Goal: Contribute content

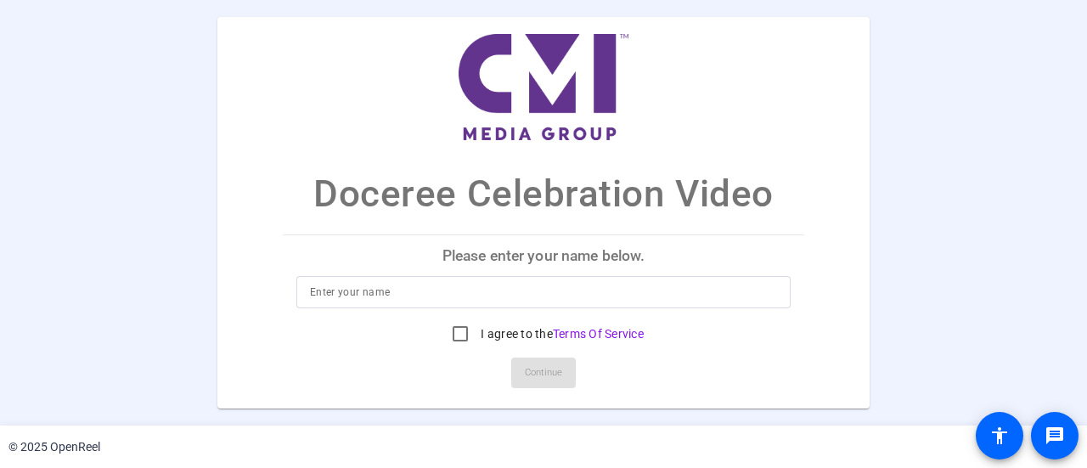
click at [391, 296] on input at bounding box center [543, 292] width 467 height 20
type input "[PERSON_NAME]"
click at [461, 337] on input "I agree to the Terms Of Service" at bounding box center [460, 334] width 34 height 34
checkbox input "true"
click at [548, 380] on span "Continue" at bounding box center [543, 372] width 37 height 25
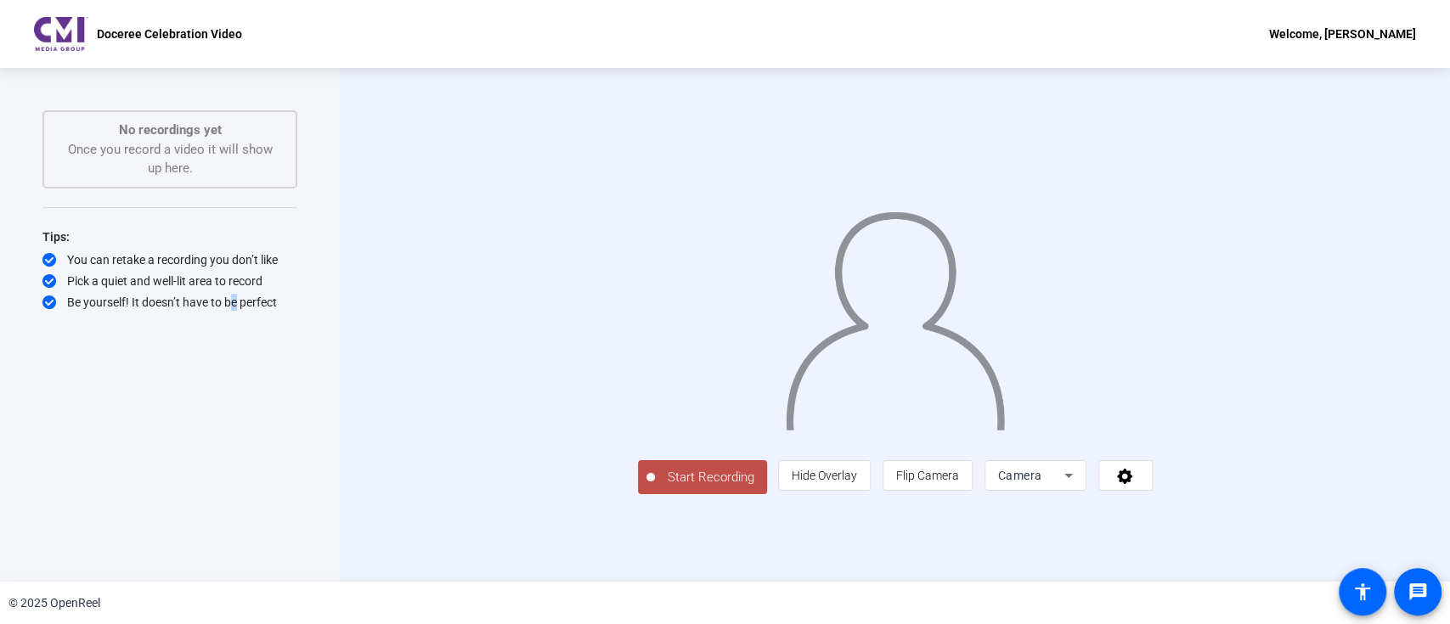
drag, startPoint x: 1055, startPoint y: 0, endPoint x: 228, endPoint y: 447, distance: 939.4
click at [228, 447] on div "Start Recording No recordings yet Once you record a video it will show up here.…" at bounding box center [169, 306] width 255 height 393
click at [655, 467] on span "Start Recording" at bounding box center [711, 478] width 112 height 20
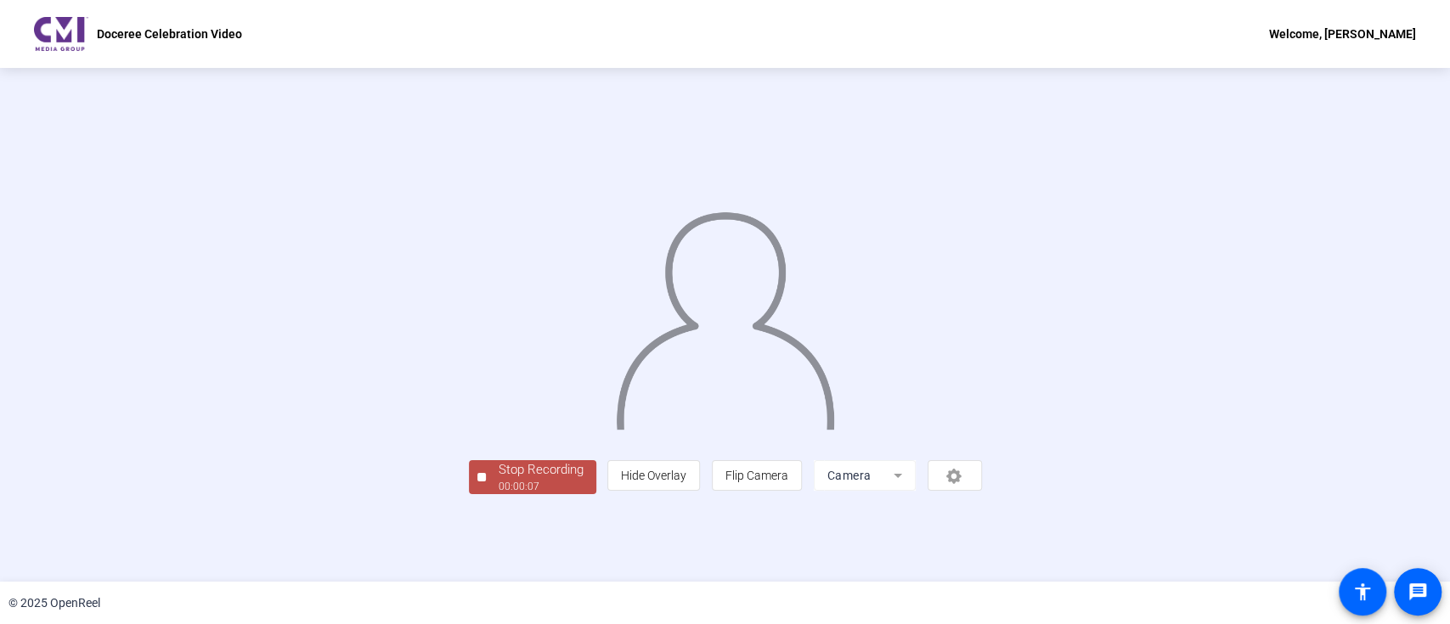
click at [1086, 313] on div "Stop Recording 00:00:07 person Hide Overlay flip Flip Camera Camera" at bounding box center [725, 324] width 1232 height 339
click at [499, 467] on div "00:00:10" at bounding box center [541, 486] width 85 height 15
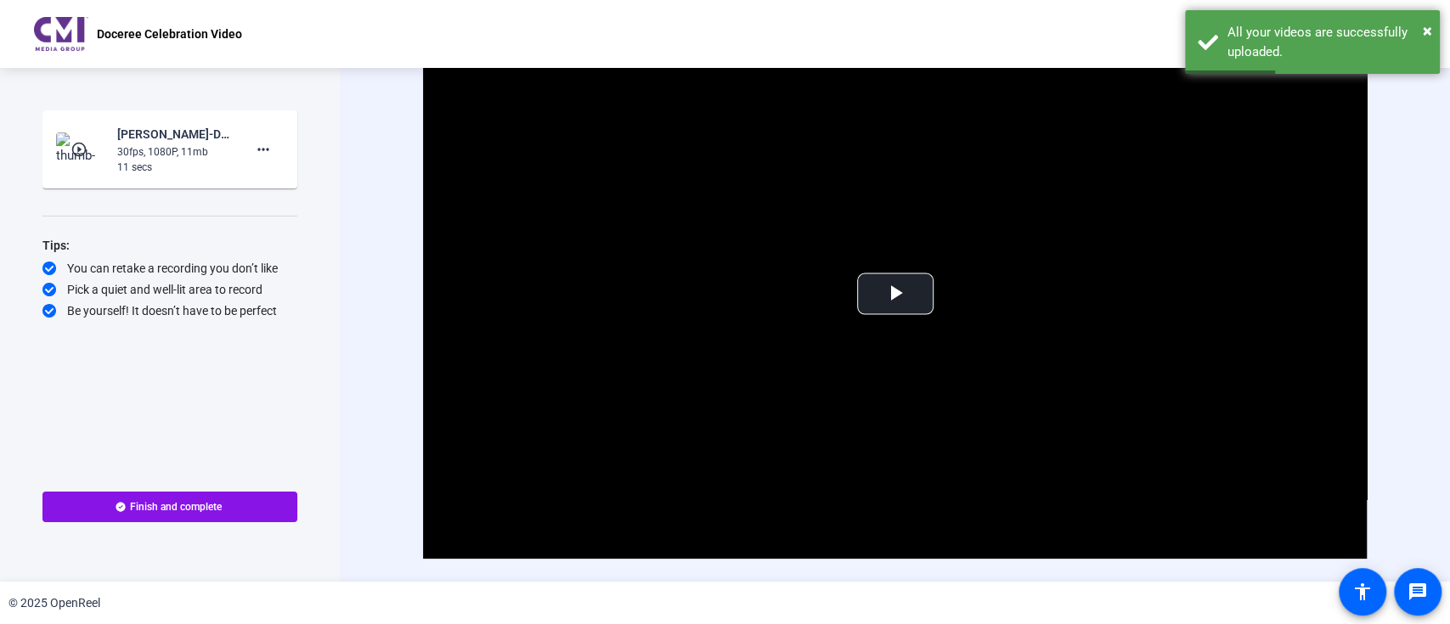
scroll to position [41, 0]
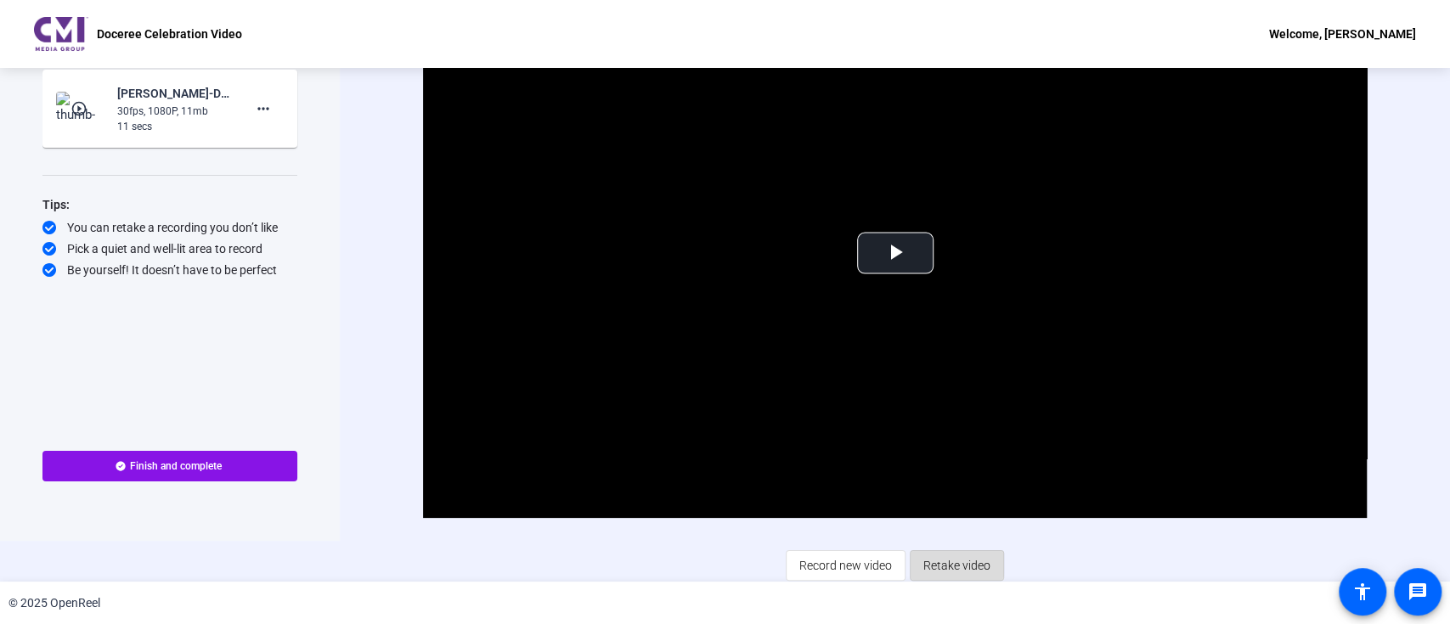
click at [943, 467] on span "Retake video" at bounding box center [956, 565] width 67 height 32
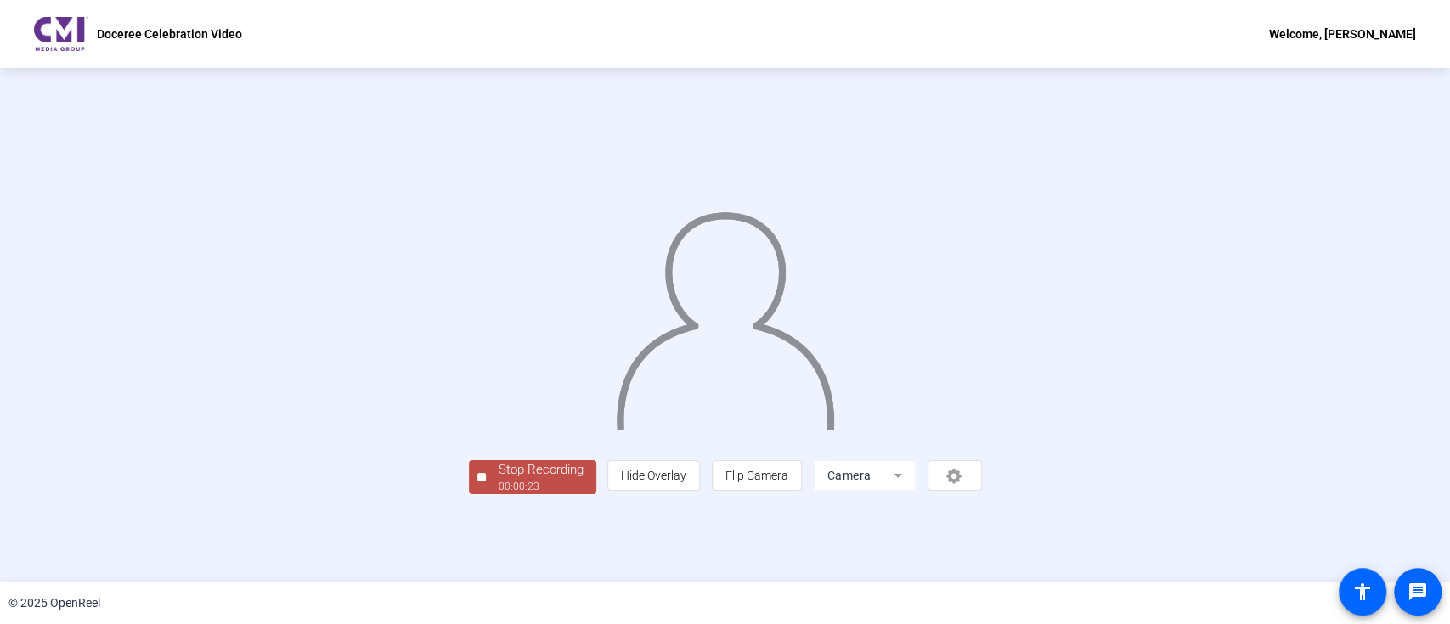
scroll to position [48, 0]
click at [499, 467] on div "Stop Recording" at bounding box center [541, 470] width 85 height 20
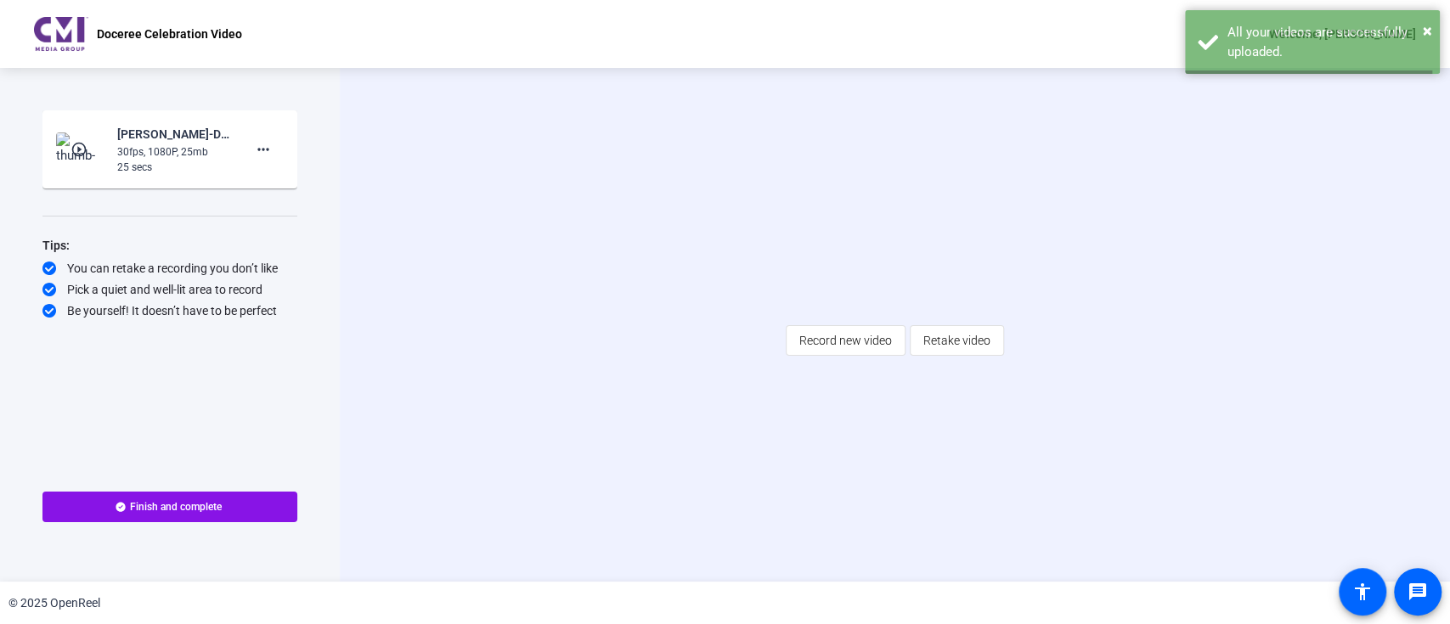
scroll to position [0, 0]
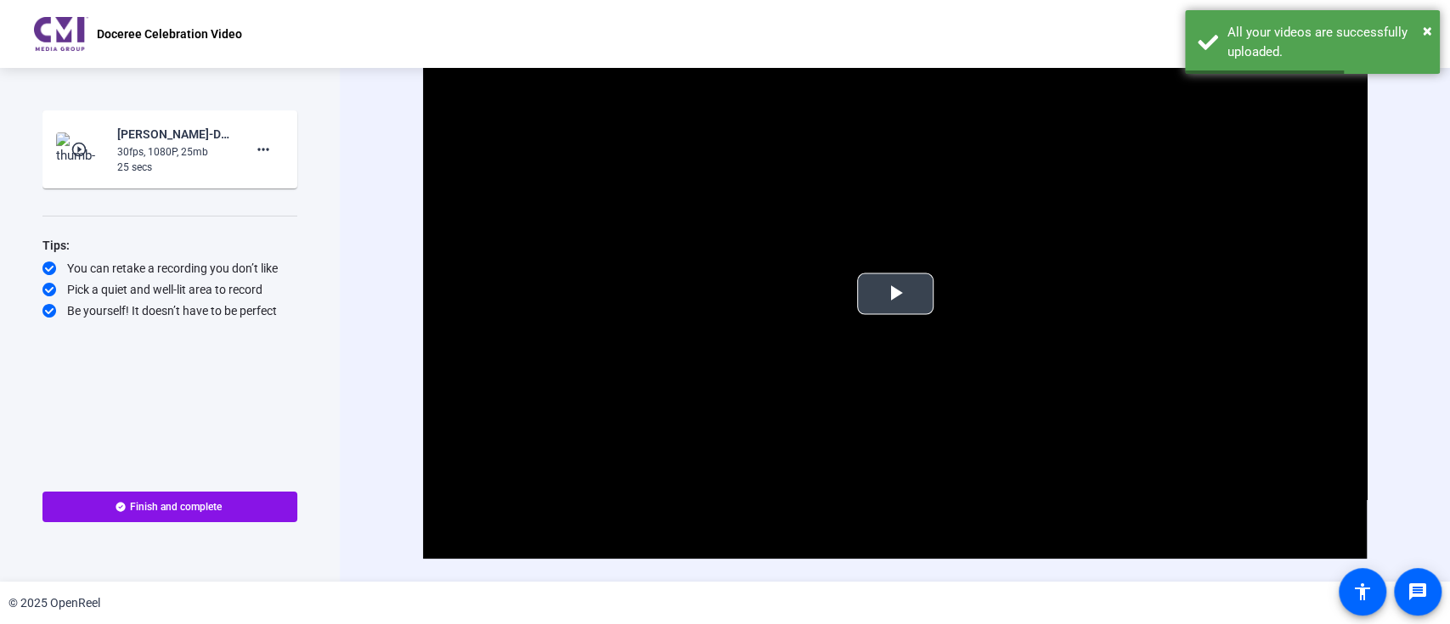
click at [895, 294] on span "Video Player" at bounding box center [895, 294] width 0 height 0
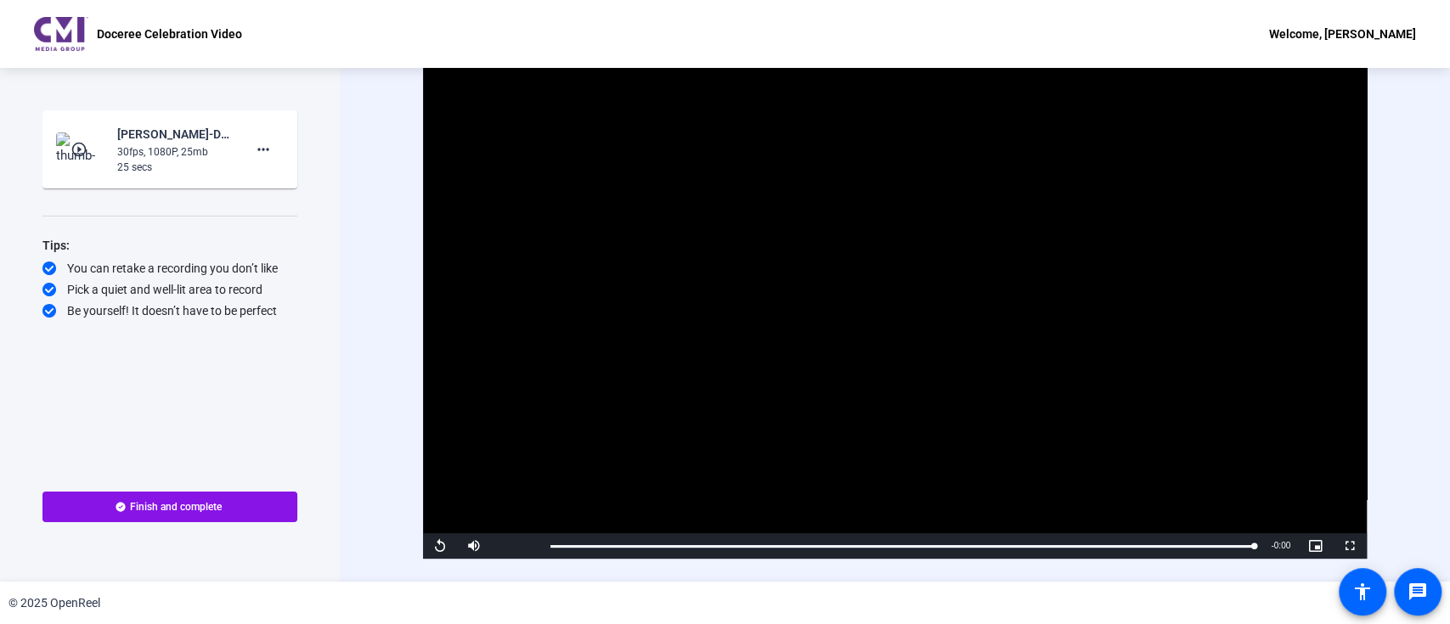
scroll to position [41, 0]
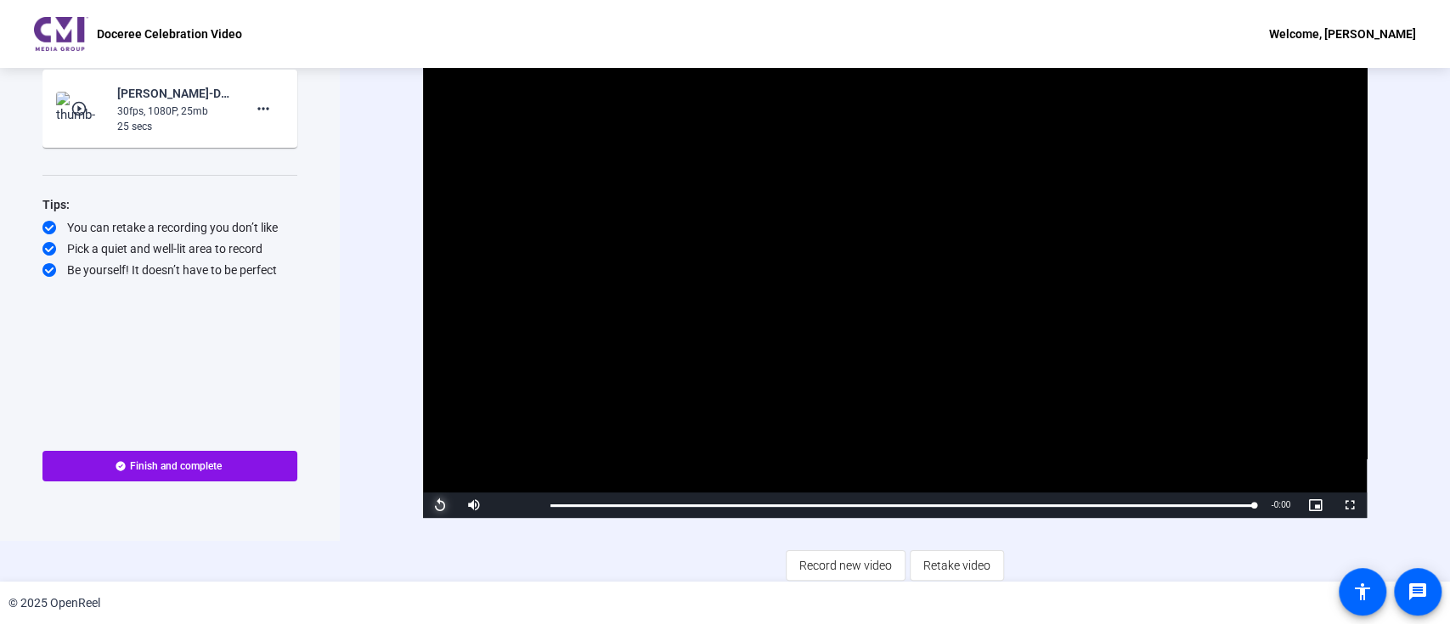
click at [442, 467] on span "Video Player" at bounding box center [440, 505] width 34 height 0
click at [436, 467] on span "Video Player" at bounding box center [440, 505] width 34 height 0
click at [195, 465] on span "Finish and complete" at bounding box center [176, 466] width 92 height 14
